Goal: Check status: Check status

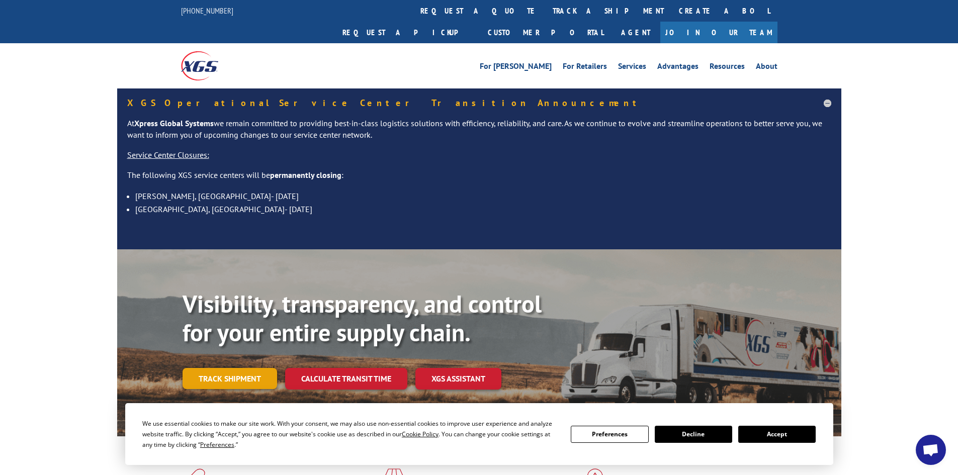
click at [230, 368] on link "Track shipment" at bounding box center [230, 378] width 95 height 21
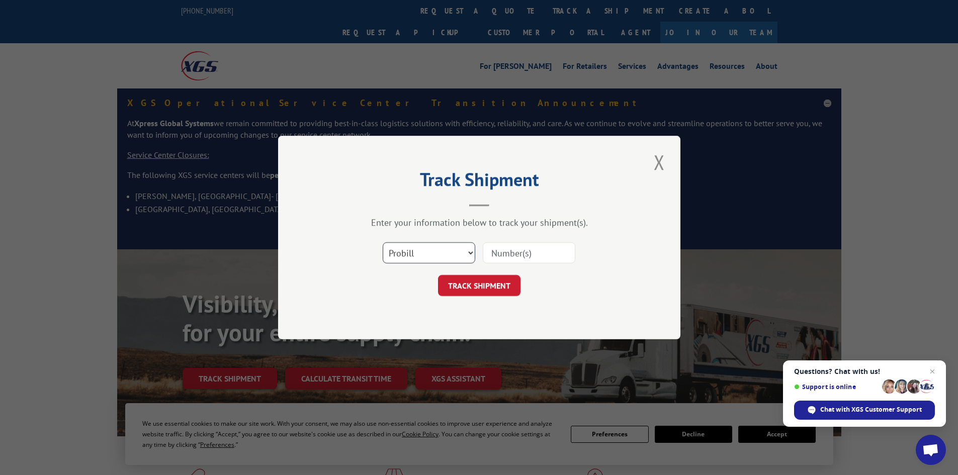
click at [473, 252] on select "Select category... Probill BOL PO" at bounding box center [429, 252] width 93 height 21
click at [383, 242] on select "Select category... Probill BOL PO" at bounding box center [429, 252] width 93 height 21
click at [527, 256] on input at bounding box center [529, 252] width 93 height 21
type input "17512568"
click at [438, 275] on button "TRACK SHIPMENT" at bounding box center [479, 285] width 83 height 21
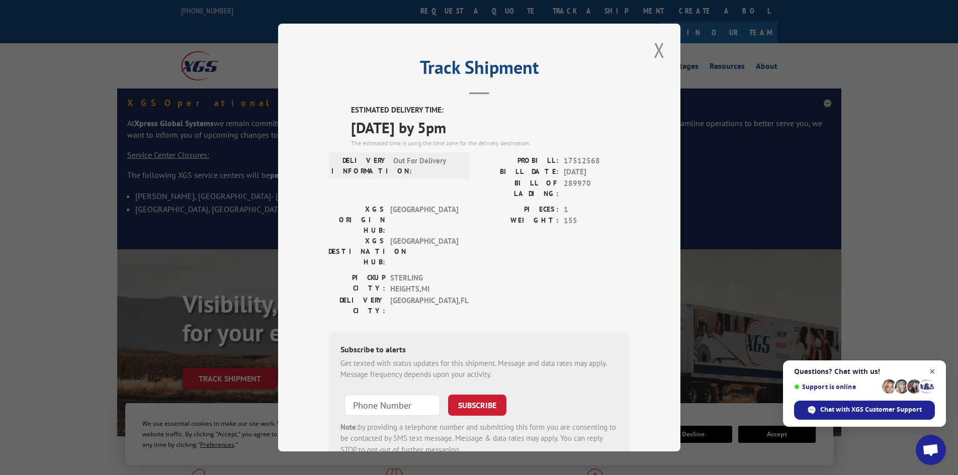
click at [930, 369] on span "Open chat" at bounding box center [933, 372] width 13 height 13
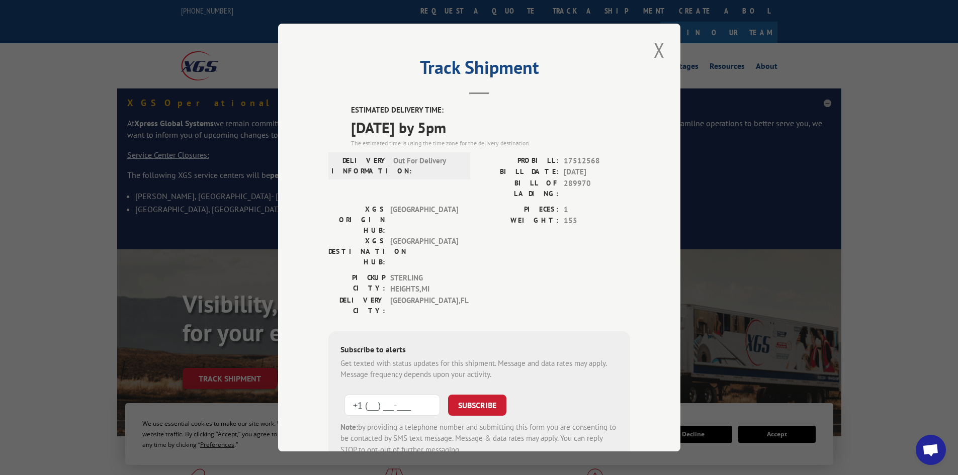
click at [354, 395] on input "+1 (___) ___-____" at bounding box center [393, 405] width 96 height 21
type input "[PHONE_NUMBER]"
click at [468, 395] on button "SUBSCRIBE" at bounding box center [477, 405] width 58 height 21
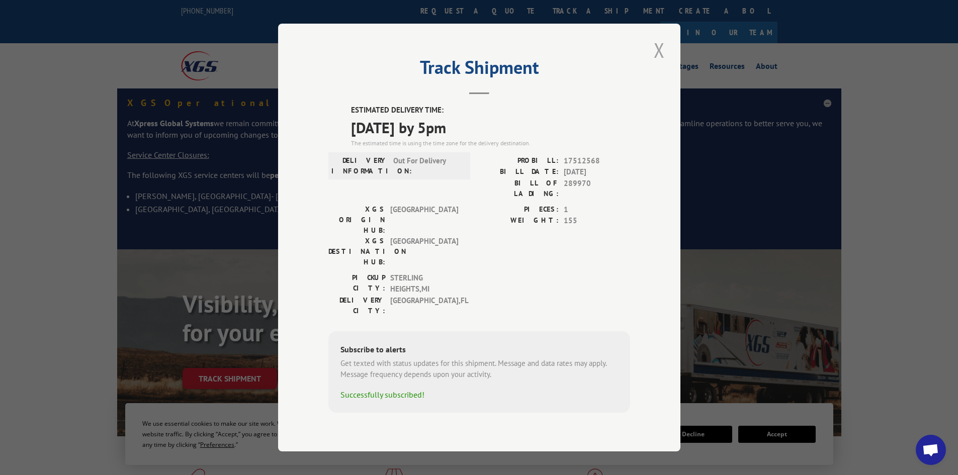
click at [660, 59] on button "Close modal" at bounding box center [659, 50] width 17 height 28
